Goal: Check status: Check status

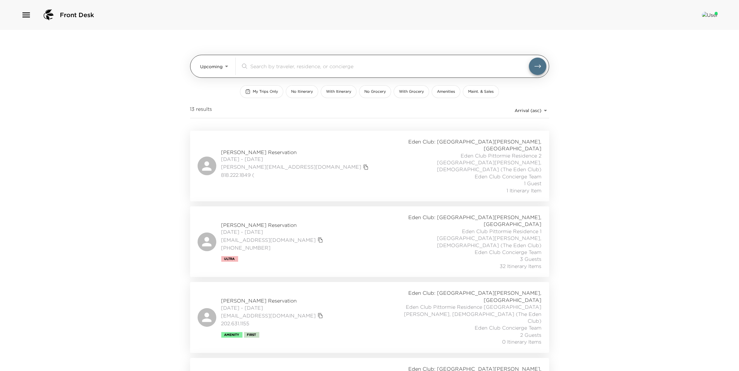
click at [219, 65] on body "Front Desk Upcoming Upcoming ​ My Trips Only No Itinerary With Itinerary No Gro…" at bounding box center [369, 185] width 739 height 371
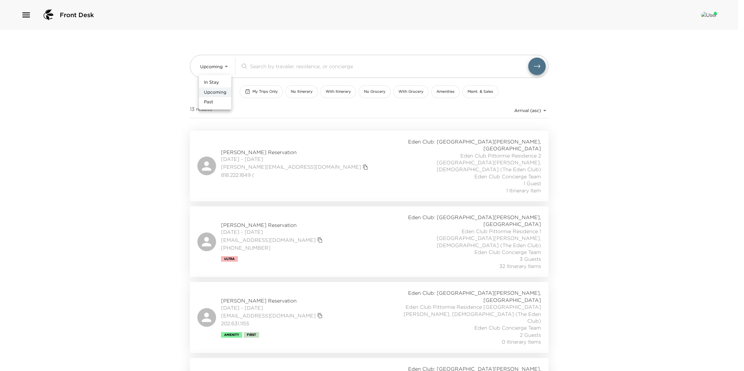
click at [220, 90] on span "Upcoming" at bounding box center [215, 92] width 22 height 6
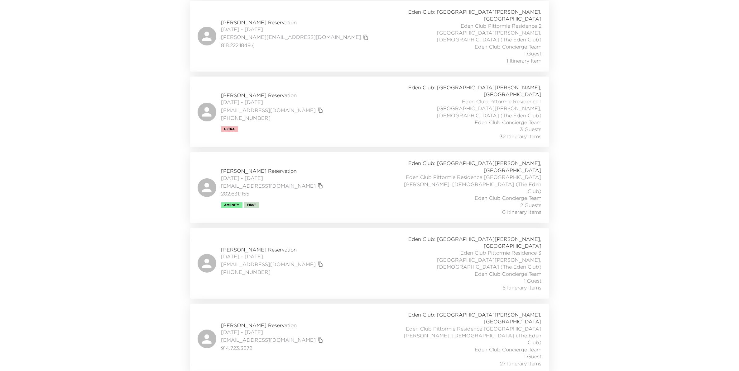
scroll to position [156, 0]
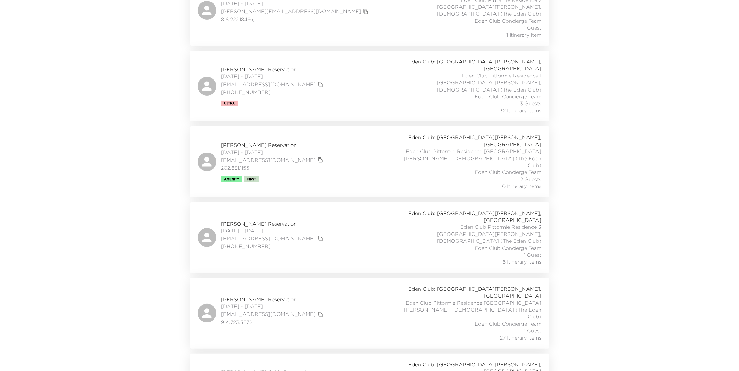
click at [262, 142] on span "[PERSON_NAME] Reservation" at bounding box center [272, 145] width 103 height 7
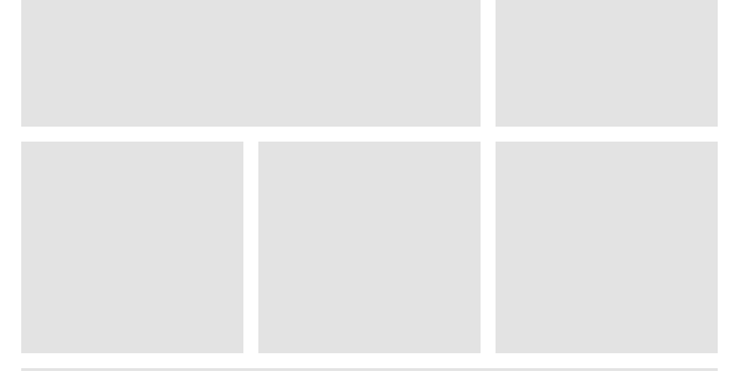
scroll to position [156, 0]
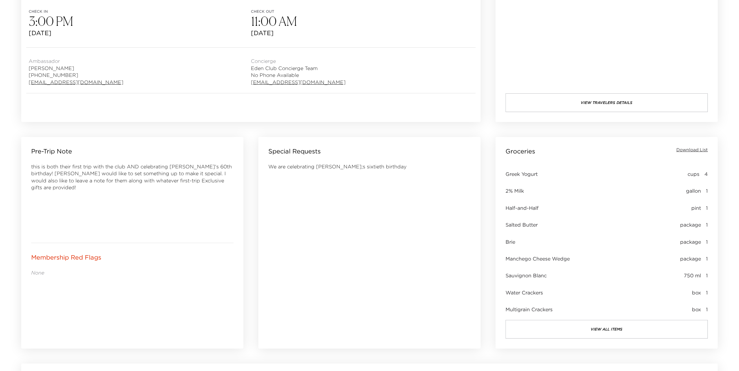
click at [585, 330] on button "view all items" at bounding box center [606, 329] width 202 height 19
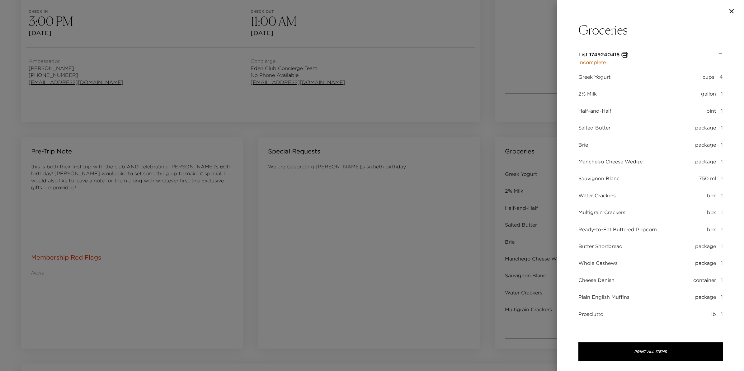
click at [445, 267] on div at bounding box center [372, 185] width 744 height 371
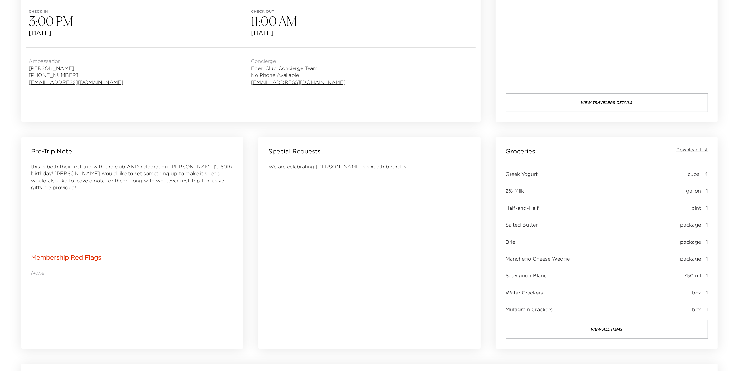
click at [695, 152] on span "Download List" at bounding box center [691, 150] width 31 height 6
click at [617, 331] on button "view all items" at bounding box center [606, 329] width 202 height 19
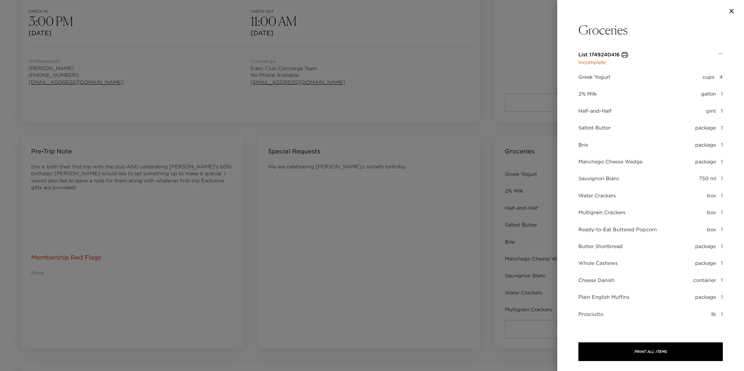
click at [626, 56] on icon "button" at bounding box center [625, 55] width 7 height 6
